Goal: Transaction & Acquisition: Purchase product/service

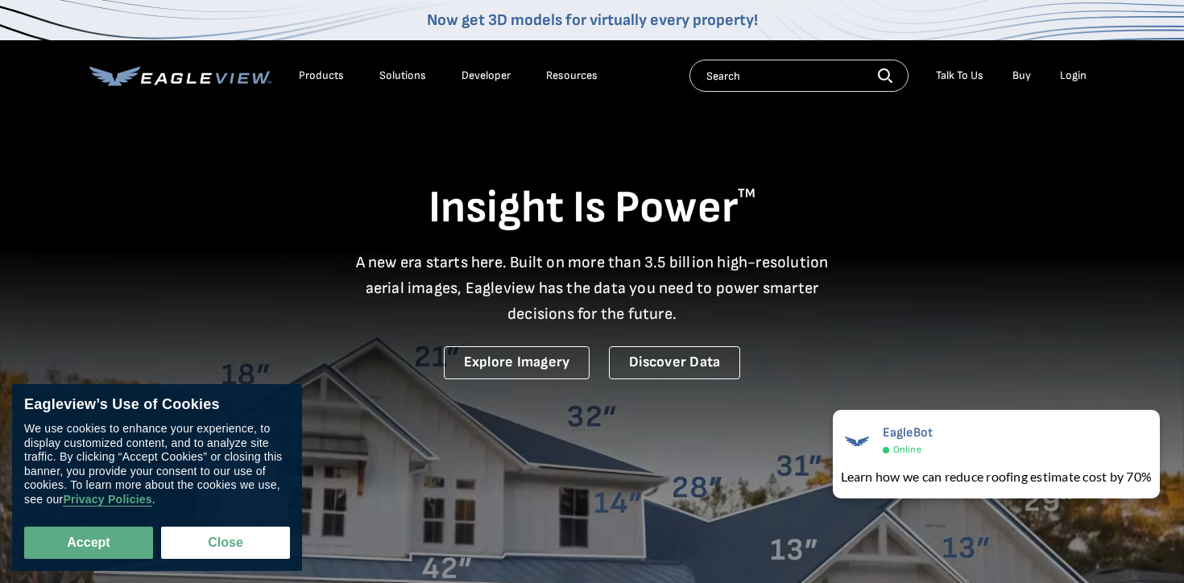
click at [1072, 88] on div "Search Talk To Us Buy Login" at bounding box center [892, 76] width 405 height 32
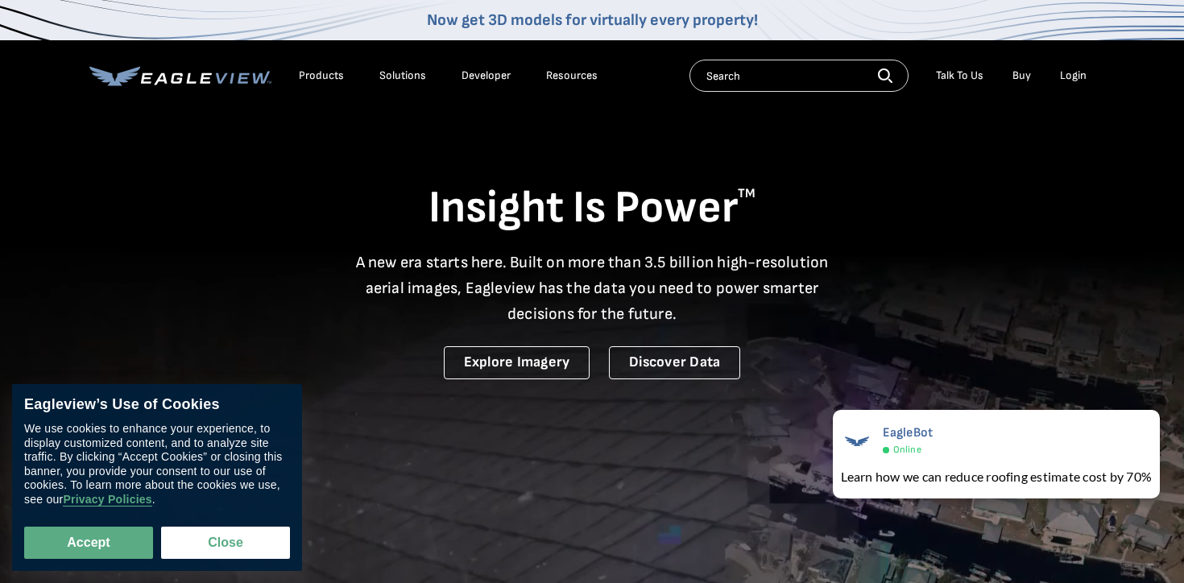
click at [1072, 83] on li "Login" at bounding box center [1073, 76] width 43 height 24
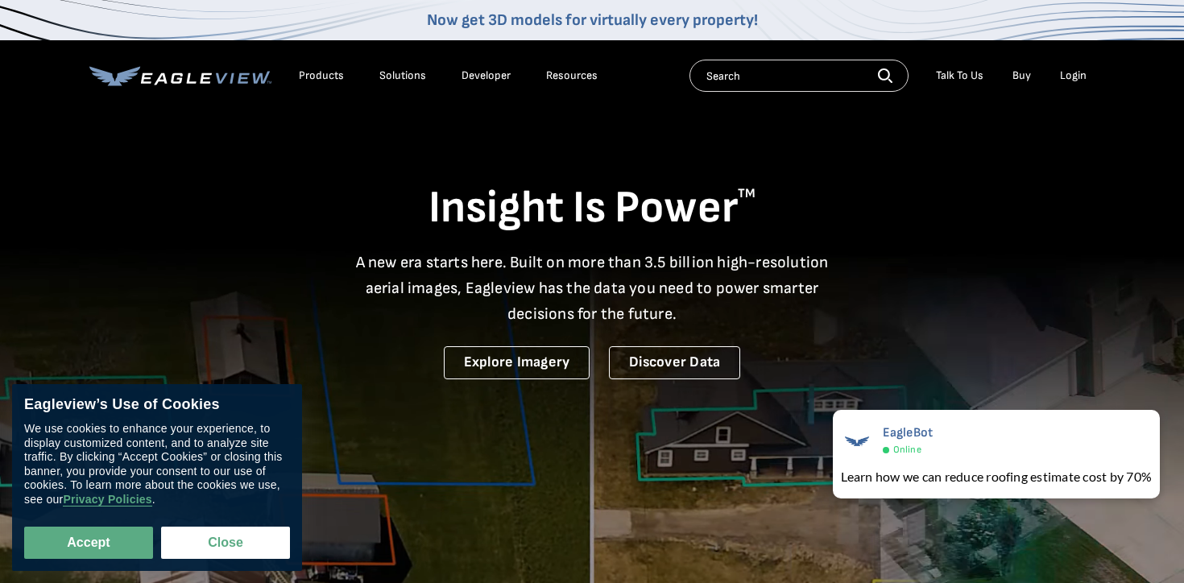
click at [1072, 79] on div "Login" at bounding box center [1073, 75] width 27 height 15
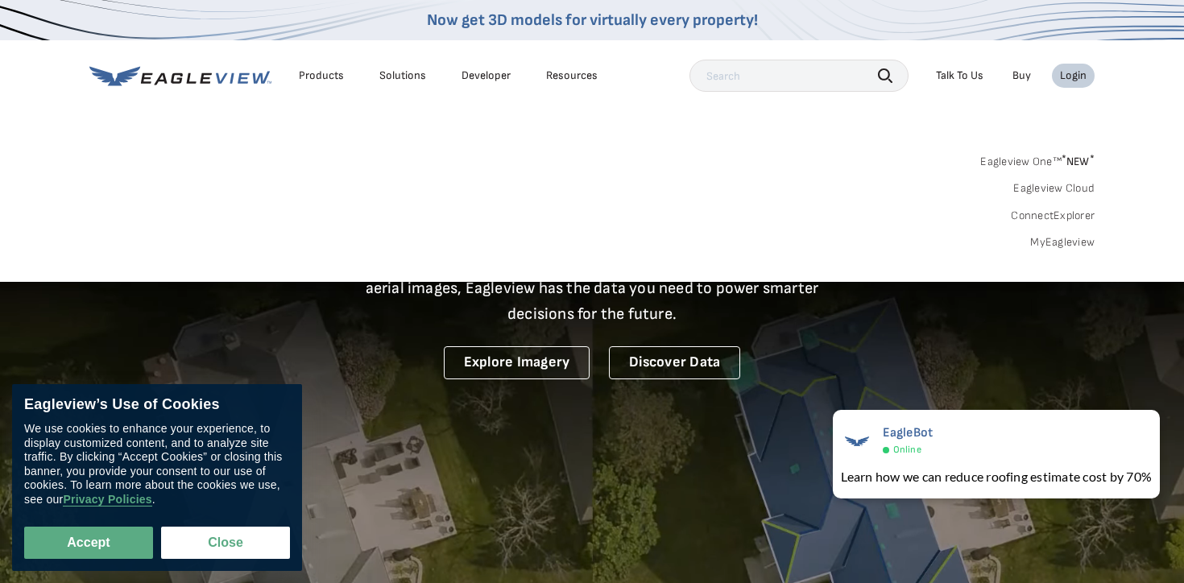
click at [1073, 243] on link "MyEagleview" at bounding box center [1062, 242] width 64 height 15
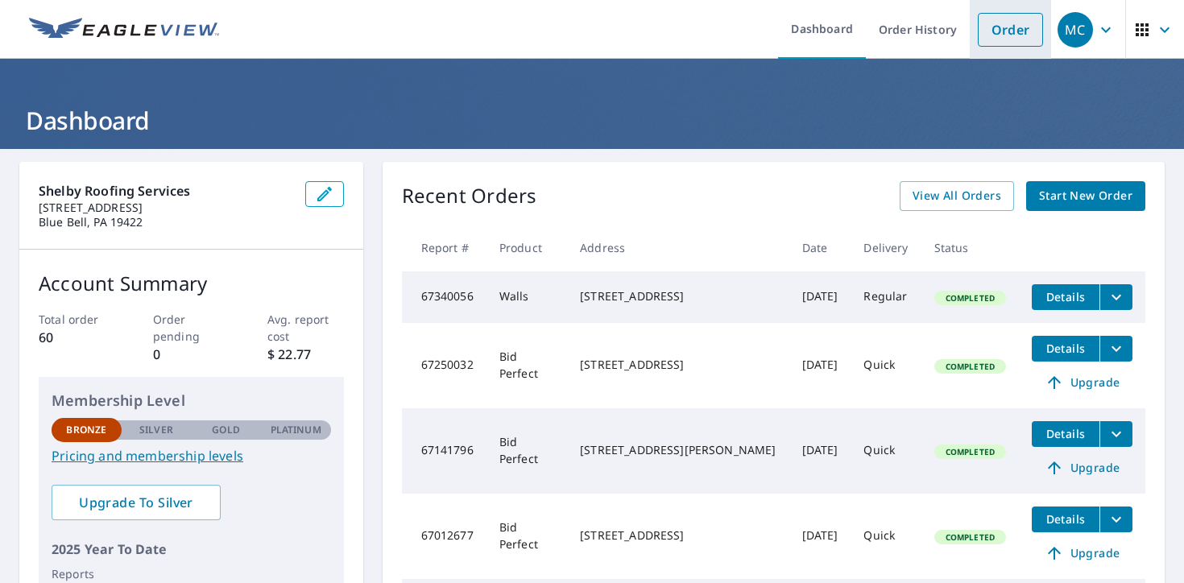
click at [993, 27] on link "Order" at bounding box center [1010, 30] width 65 height 34
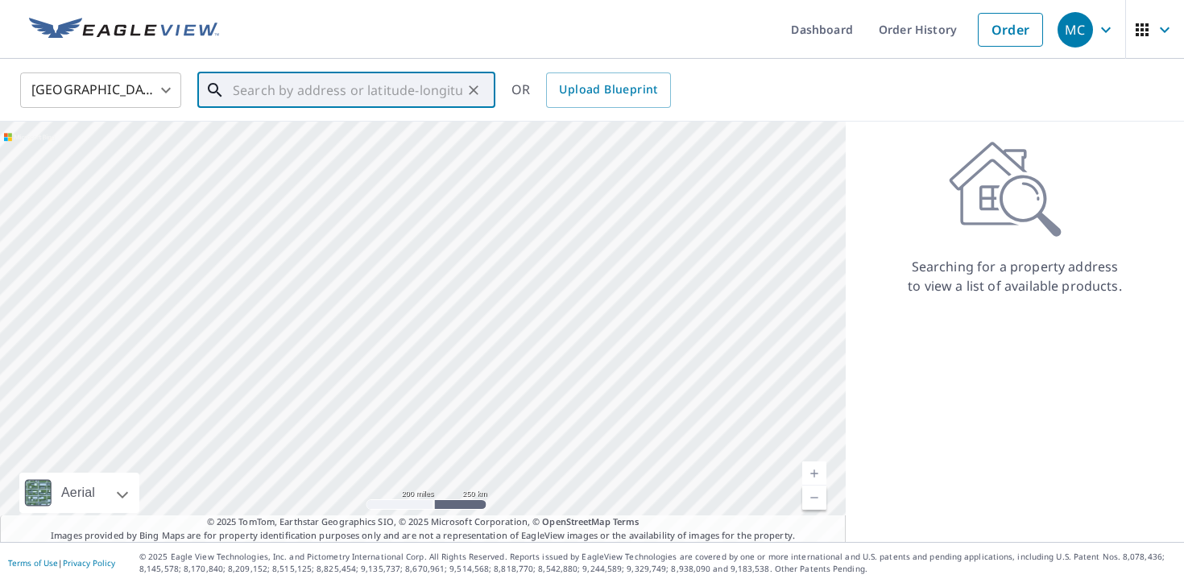
click at [420, 104] on input "text" at bounding box center [348, 90] width 230 height 45
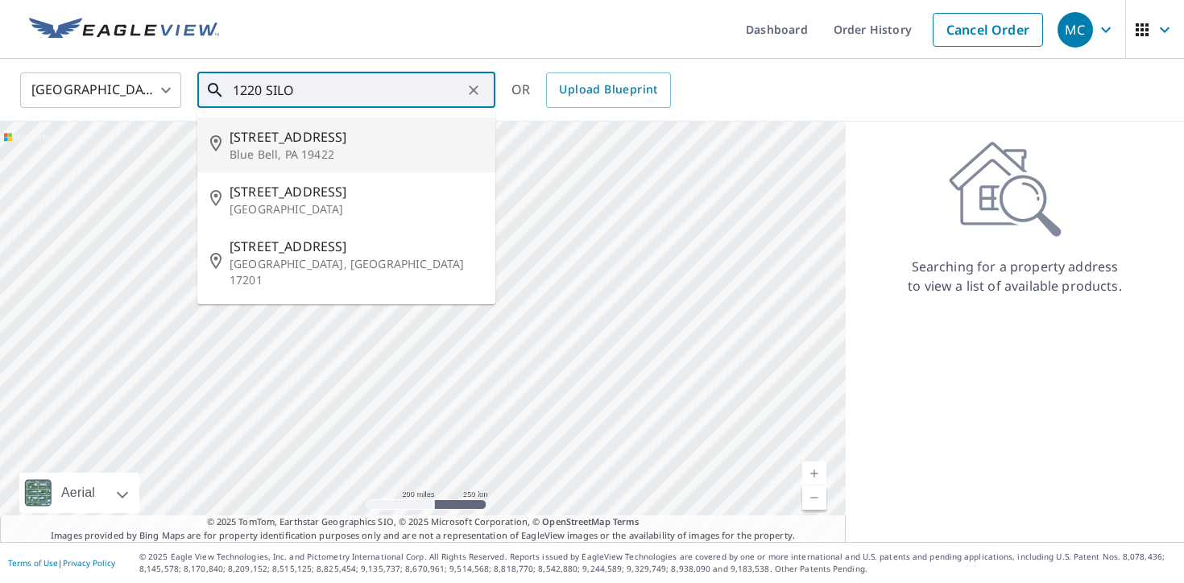
click at [407, 145] on span "[STREET_ADDRESS]" at bounding box center [356, 136] width 253 height 19
type input "[STREET_ADDRESS]"
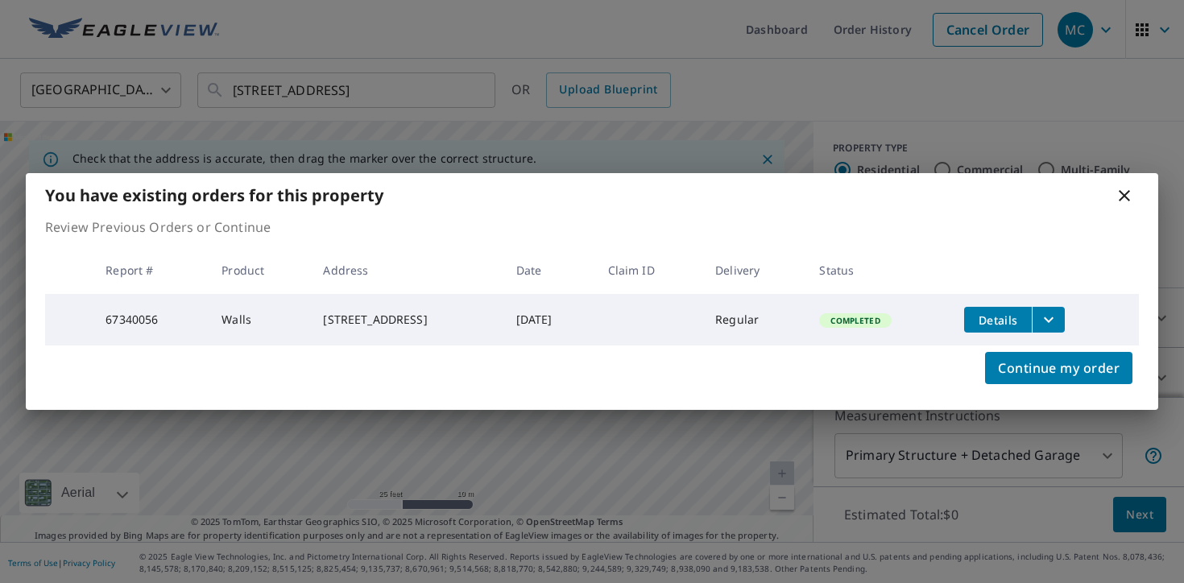
click at [1122, 194] on icon at bounding box center [1124, 195] width 11 height 11
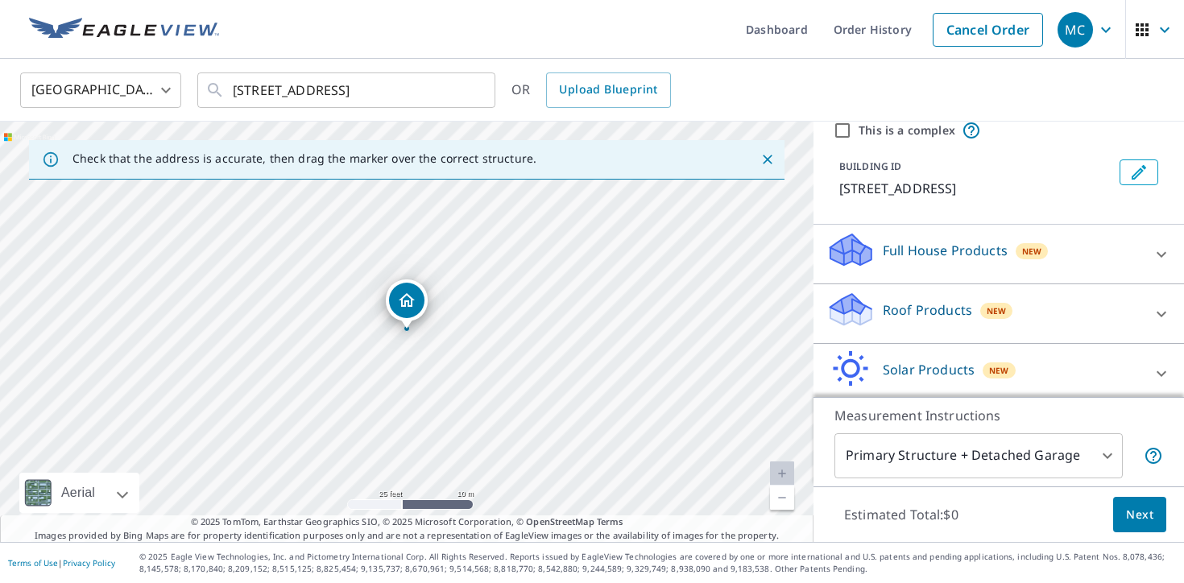
scroll to position [68, 0]
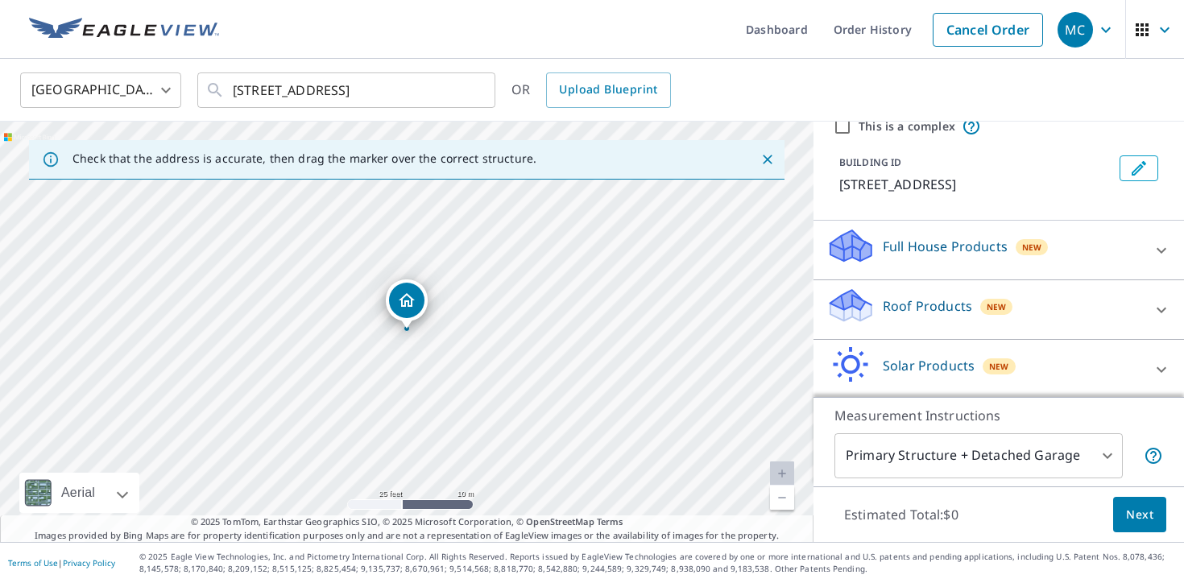
click at [1030, 314] on div "Roof Products New" at bounding box center [985, 310] width 316 height 46
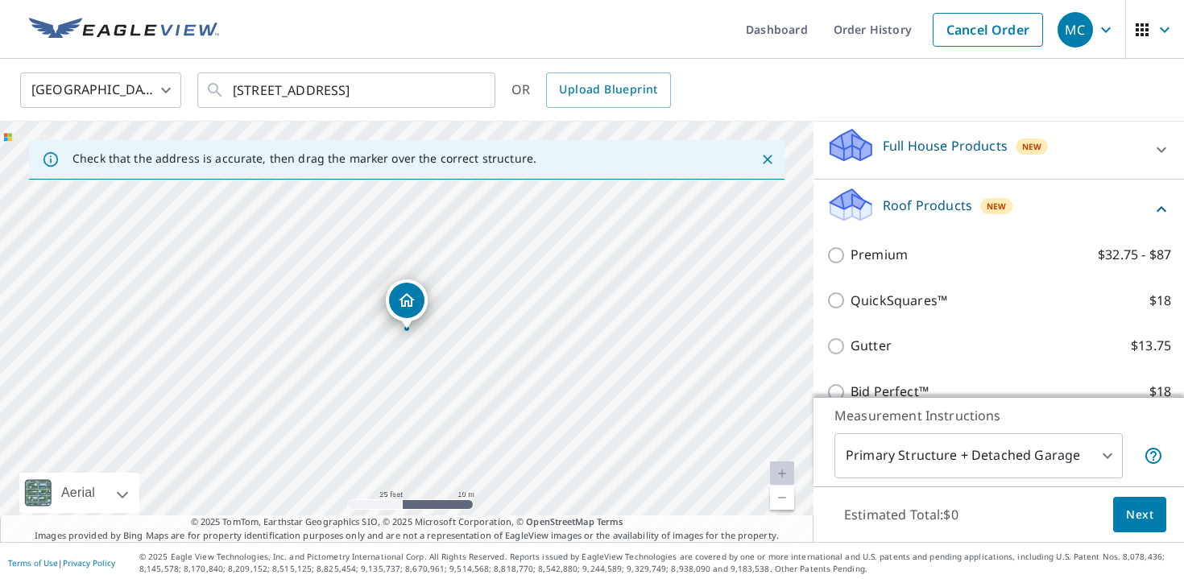
scroll to position [176, 0]
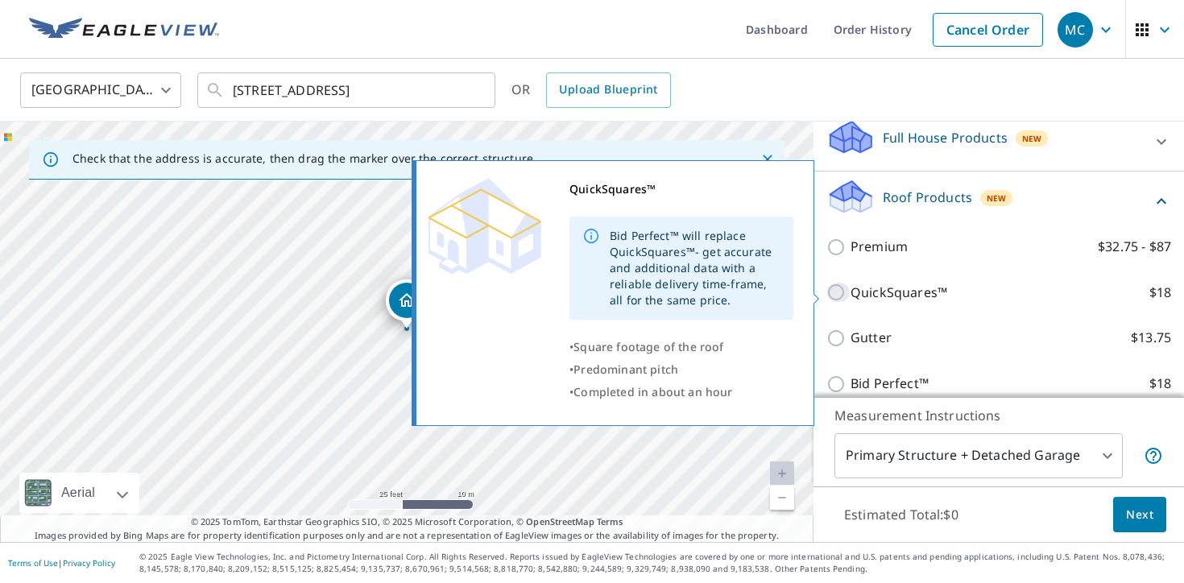
click at [833, 291] on input "QuickSquares™ $18" at bounding box center [839, 292] width 24 height 19
checkbox input "true"
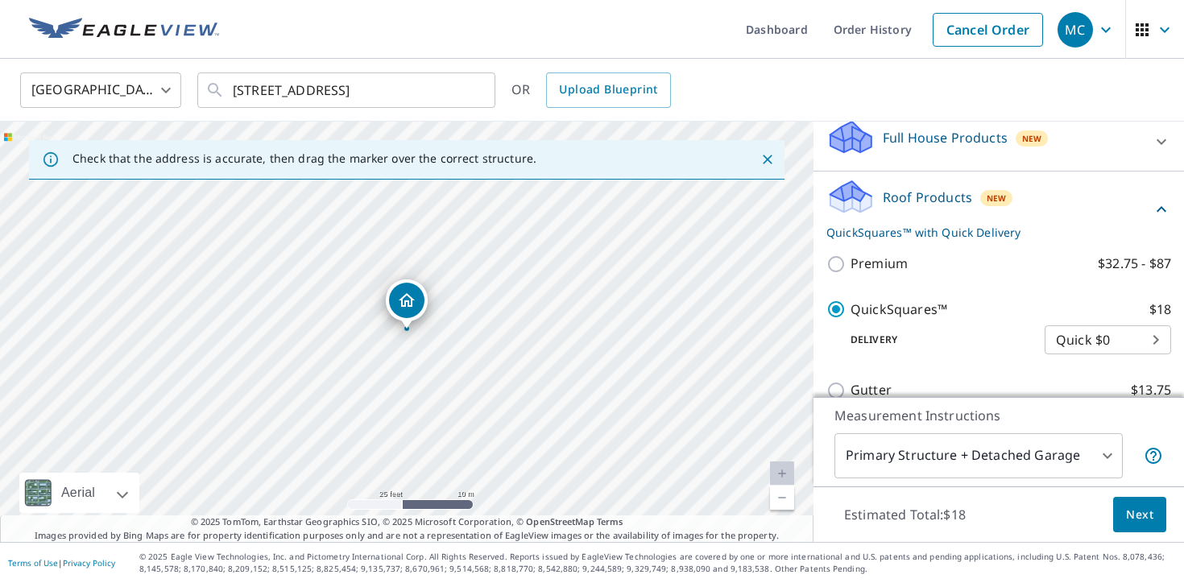
click at [1151, 516] on span "Next" at bounding box center [1139, 515] width 27 height 20
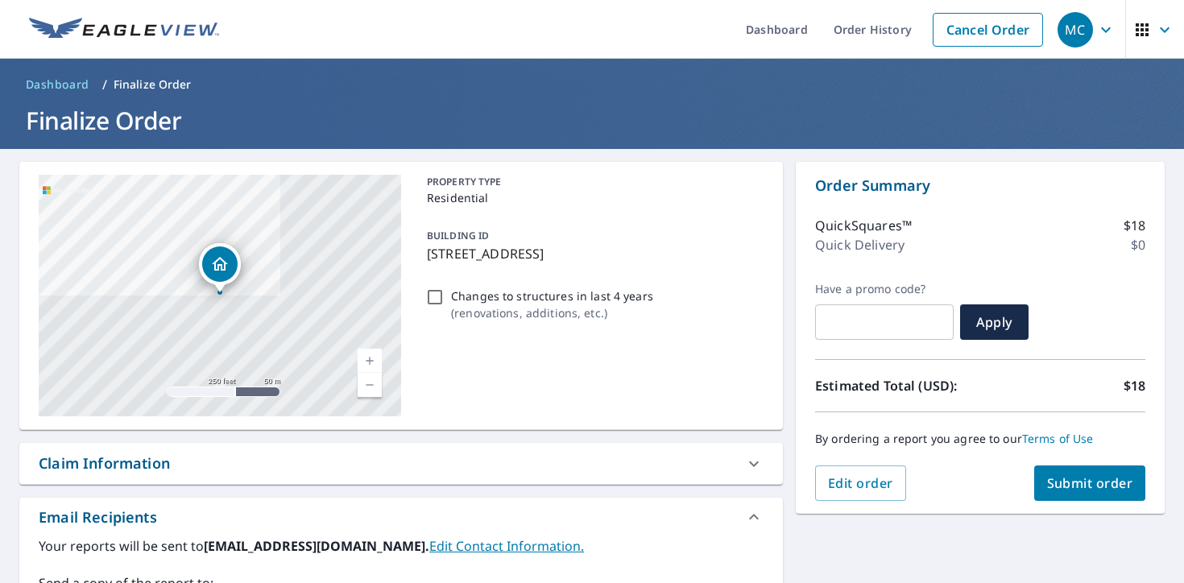
drag, startPoint x: 1071, startPoint y: 489, endPoint x: 559, endPoint y: 322, distance: 538.1
click at [559, 321] on div "**********" at bounding box center [592, 490] width 1184 height 682
click at [437, 297] on input "Changes to structures in last 4 years ( renovations, additions, etc. )" at bounding box center [434, 297] width 19 height 19
checkbox input "true"
click at [1063, 483] on span "Submit order" at bounding box center [1090, 484] width 86 height 18
